Goal: Task Accomplishment & Management: Use online tool/utility

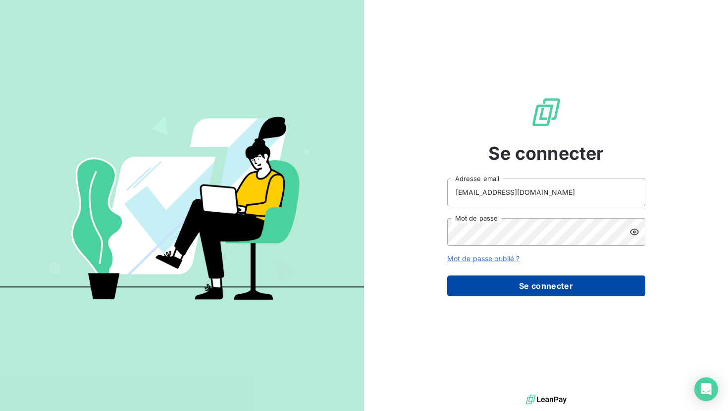
click at [521, 282] on button "Se connecter" at bounding box center [546, 286] width 198 height 21
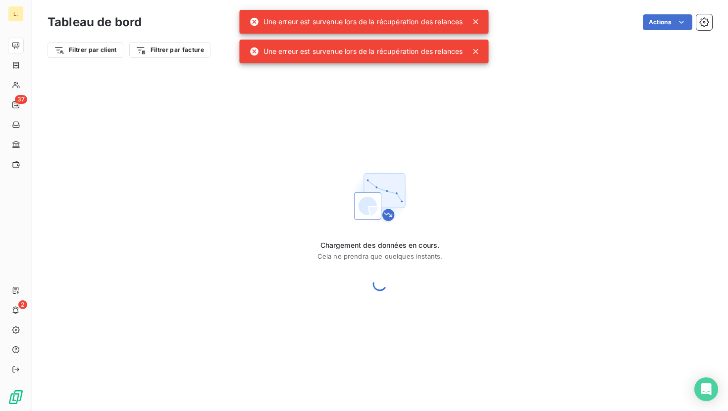
click at [479, 18] on icon at bounding box center [476, 22] width 10 height 10
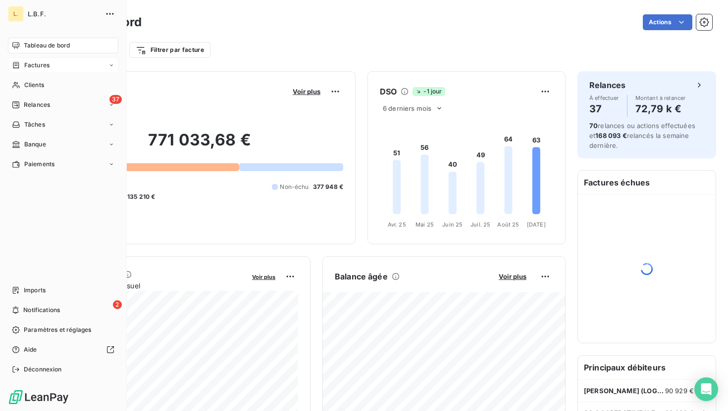
click at [31, 65] on span "Factures" at bounding box center [36, 65] width 25 height 9
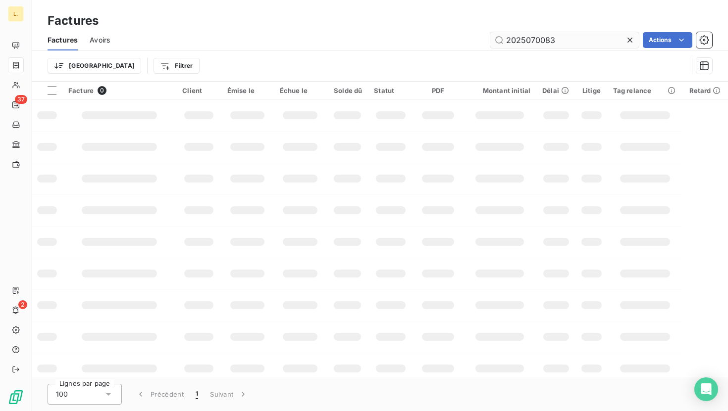
click at [580, 38] on input "2025070083" at bounding box center [564, 40] width 149 height 16
type input "2025060133"
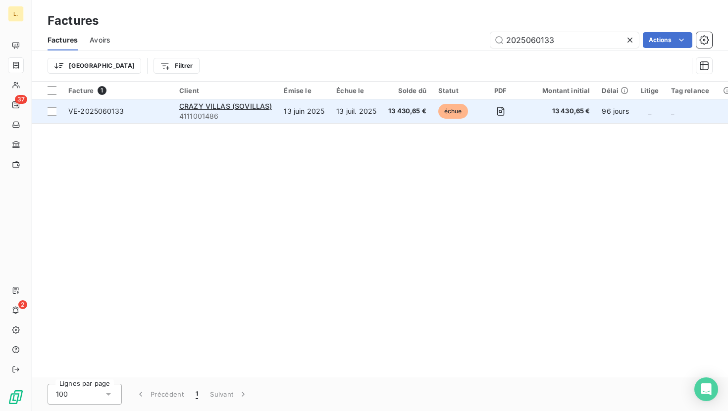
click at [314, 116] on td "13 juin 2025" at bounding box center [304, 112] width 52 height 24
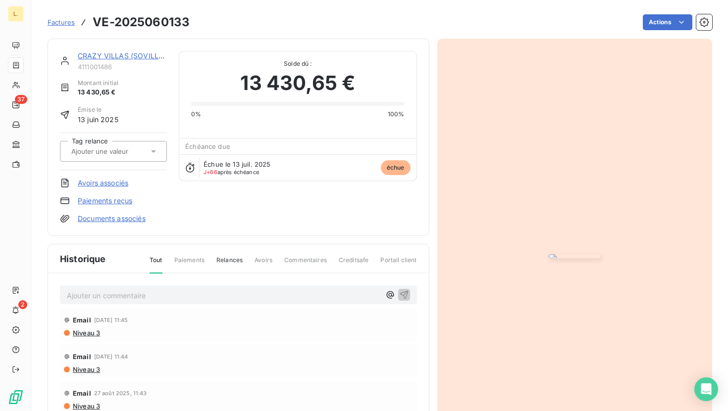
click at [119, 200] on link "Paiements reçus" at bounding box center [105, 201] width 54 height 10
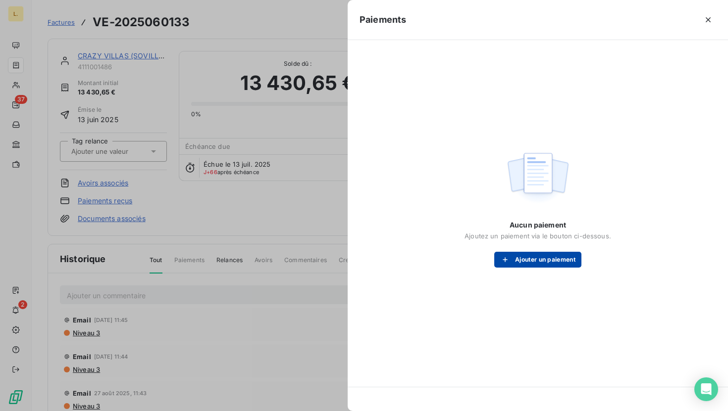
click at [568, 262] on button "Ajouter un paiement" at bounding box center [537, 260] width 87 height 16
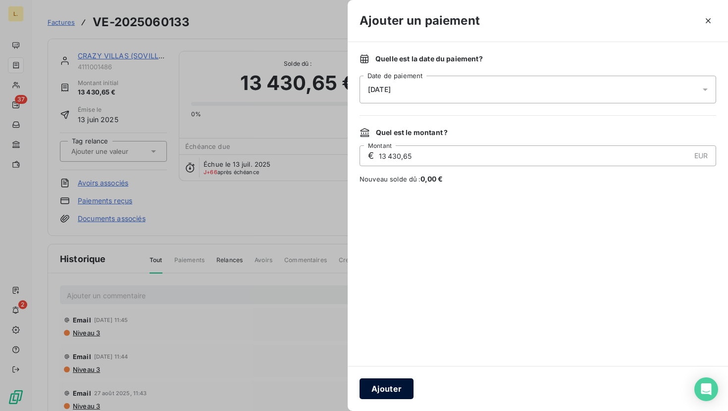
click at [401, 391] on button "Ajouter" at bounding box center [386, 389] width 54 height 21
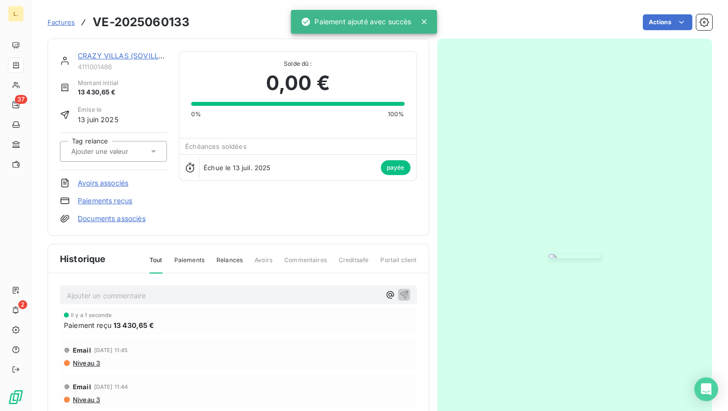
click at [56, 27] on link "Factures" at bounding box center [61, 22] width 27 height 10
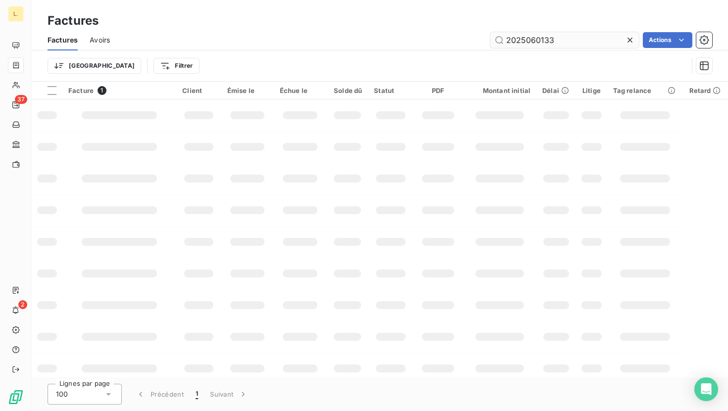
click at [559, 45] on input "2025060133" at bounding box center [564, 40] width 149 height 16
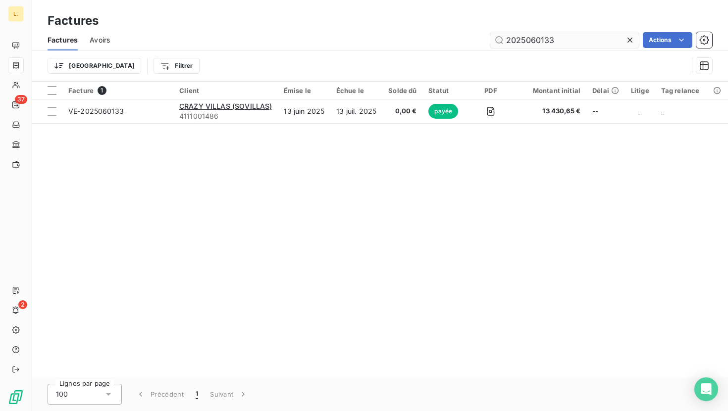
click at [559, 45] on input "2025060133" at bounding box center [564, 40] width 149 height 16
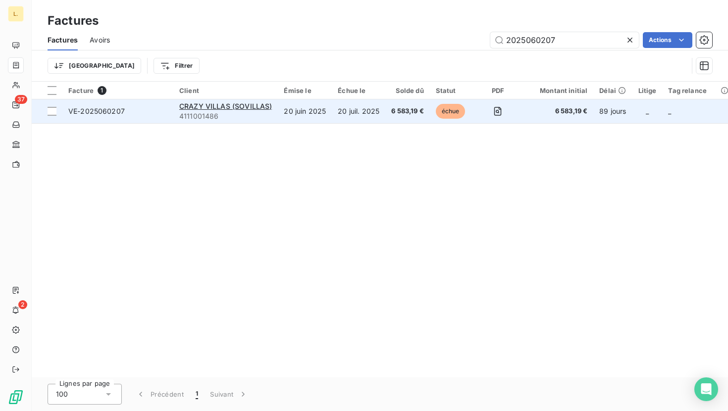
type input "2025060207"
click at [310, 117] on td "20 juin 2025" at bounding box center [305, 112] width 54 height 24
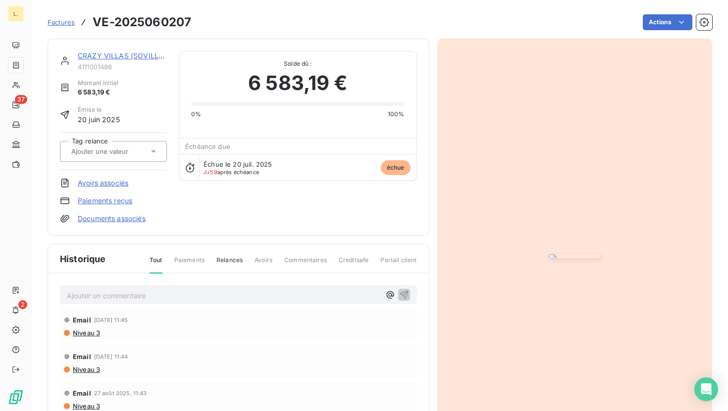
click at [107, 203] on link "Paiements reçus" at bounding box center [105, 201] width 54 height 10
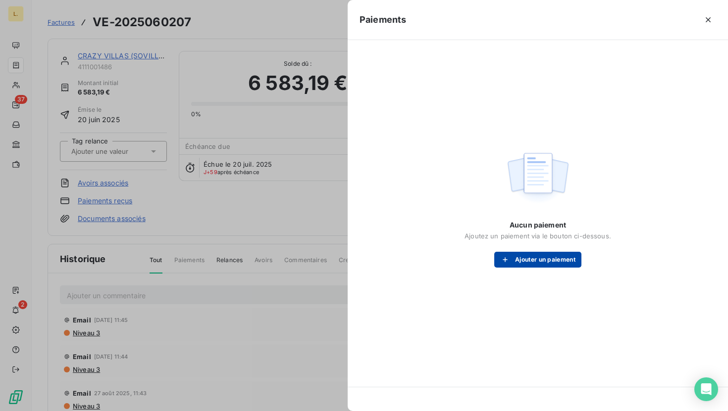
click at [520, 259] on button "Ajouter un paiement" at bounding box center [537, 260] width 87 height 16
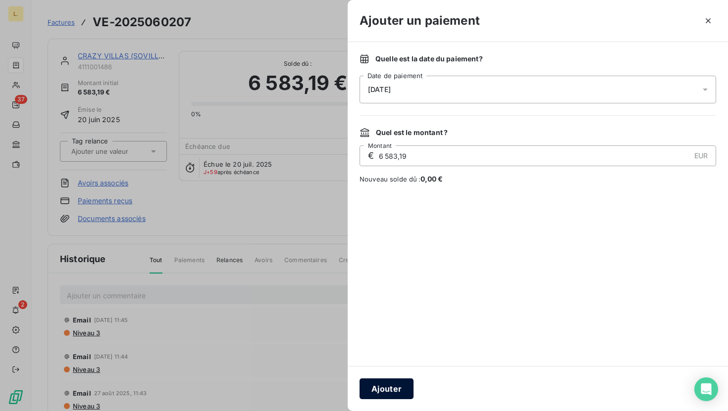
click at [398, 384] on button "Ajouter" at bounding box center [386, 389] width 54 height 21
